Goal: Browse casually

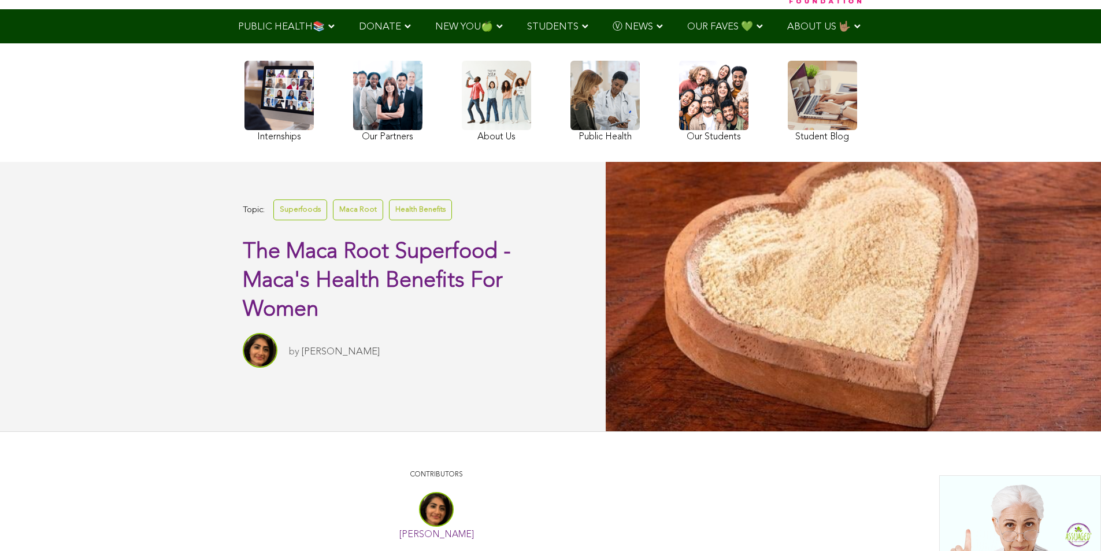
scroll to position [51, 0]
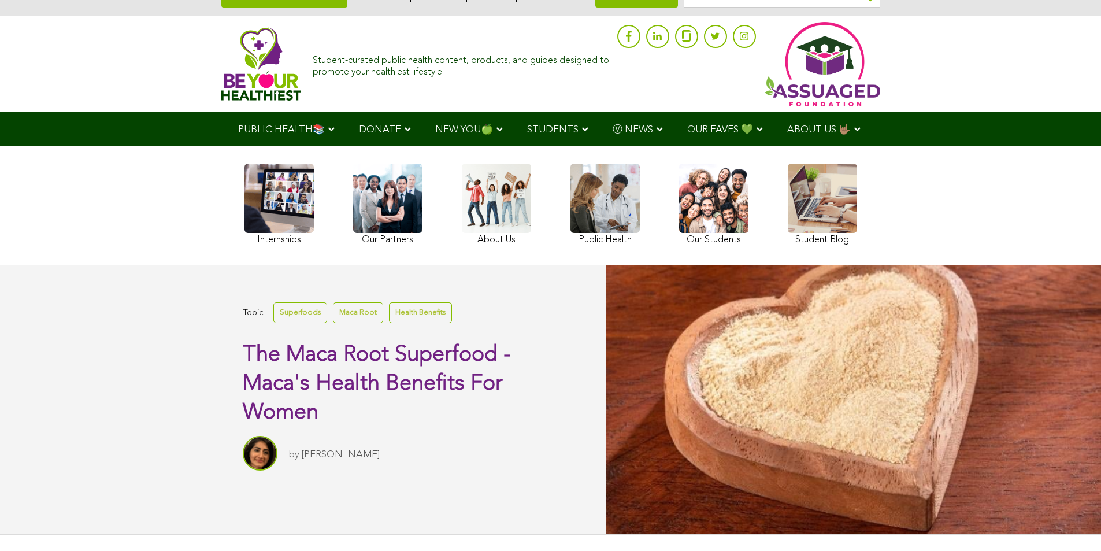
click at [679, 232] on link at bounding box center [713, 205] width 69 height 84
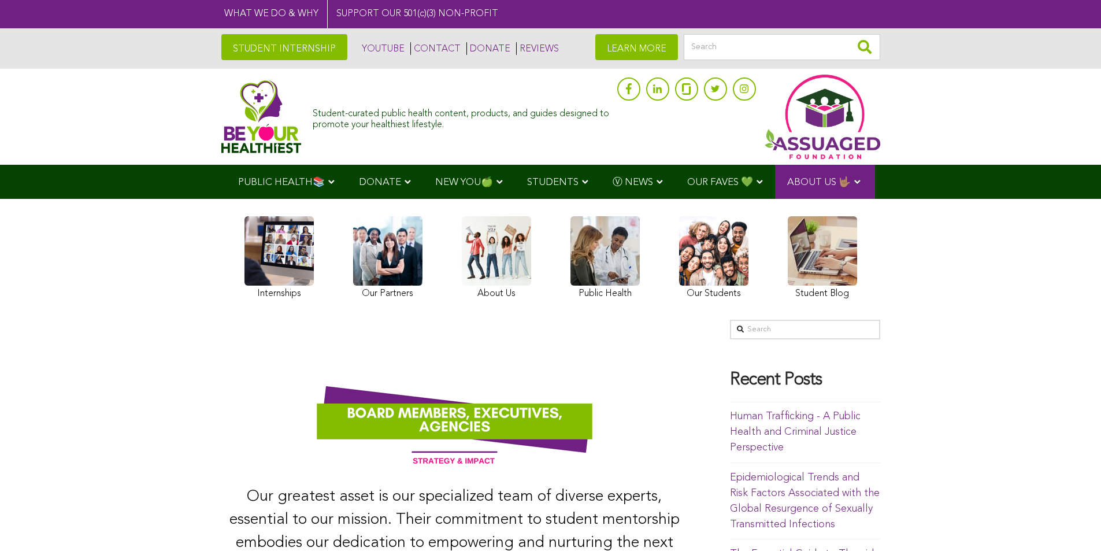
click at [221, 114] on img at bounding box center [261, 116] width 80 height 73
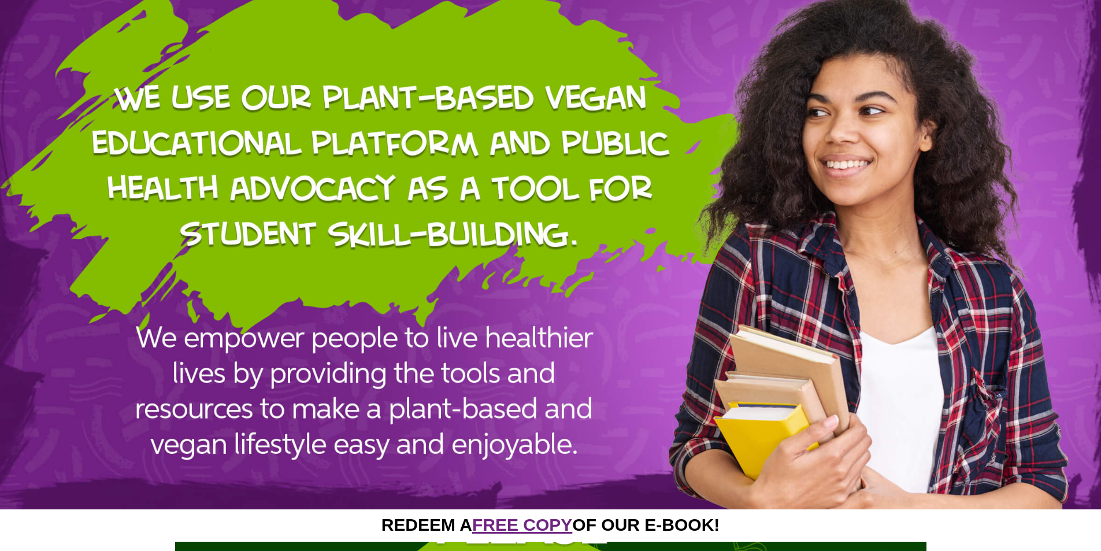
scroll to position [1330, 0]
